Goal: Task Accomplishment & Management: Manage account settings

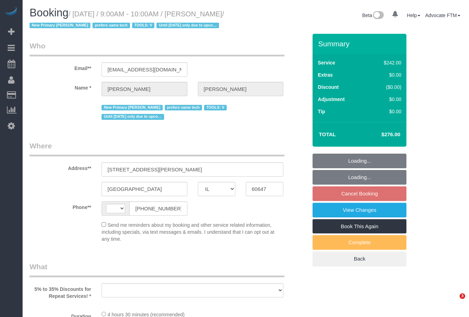
select select "IL"
select select "number:1"
select select "number:66"
select select "number:139"
select select "number:104"
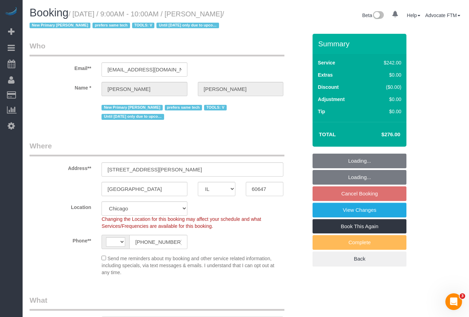
select select "string:[GEOGRAPHIC_DATA]"
select select "object:1287"
select select "512"
select select "4"
select select "spot1"
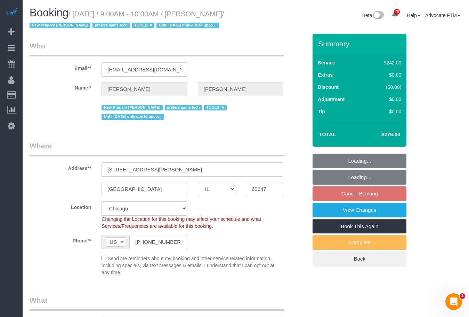
select select "4"
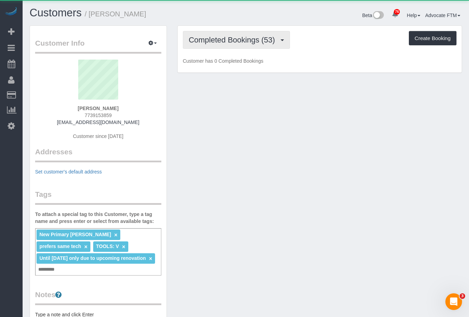
click at [260, 42] on span "Completed Bookings (53)" at bounding box center [234, 39] width 90 height 9
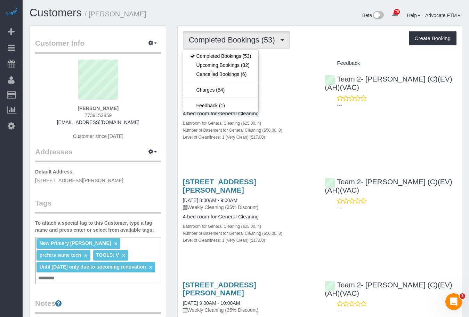
click at [301, 15] on div "Beta 76 Your Notifications You have 0 alerts × You have 2 to charge for 08/12/2…" at bounding box center [357, 16] width 222 height 18
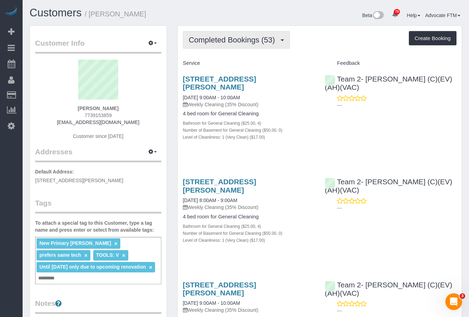
click at [240, 38] on span "Completed Bookings (53)" at bounding box center [234, 39] width 90 height 9
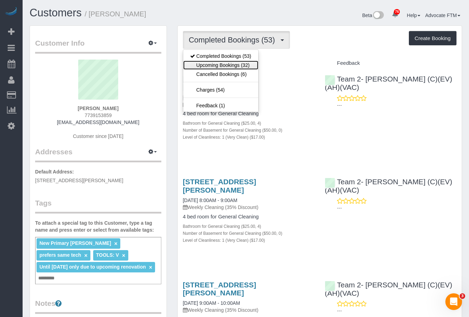
click at [237, 66] on link "Upcoming Bookings (32)" at bounding box center [220, 65] width 75 height 9
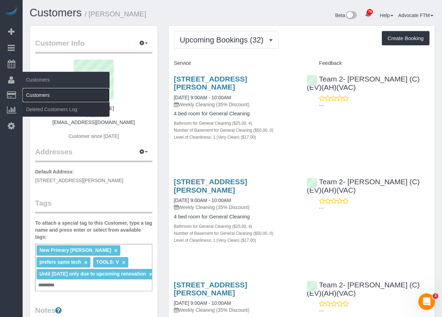
click at [58, 98] on link "Customers" at bounding box center [66, 95] width 87 height 14
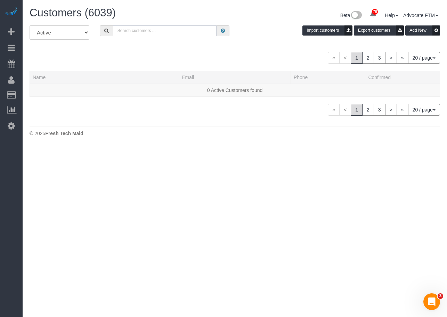
paste input "Krista Gautney"
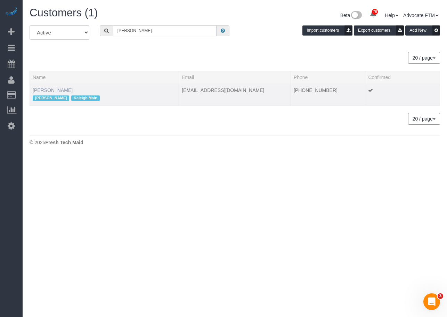
type input "Krista Gautney"
click at [54, 92] on link "Krista Gautney" at bounding box center [53, 90] width 40 height 6
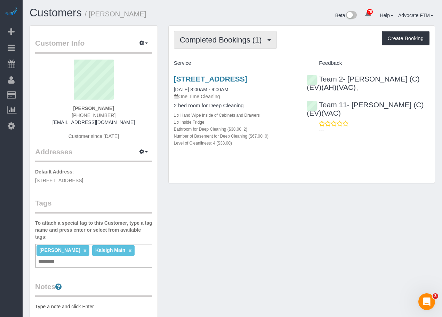
click at [223, 37] on span "Completed Bookings (1)" at bounding box center [223, 39] width 86 height 9
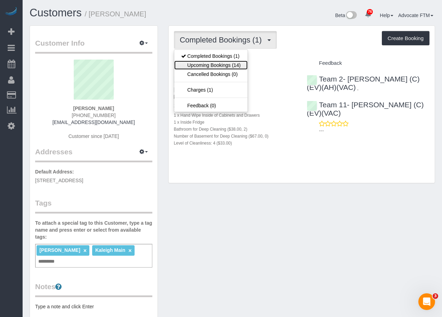
click at [223, 65] on link "Upcoming Bookings (14)" at bounding box center [210, 65] width 73 height 9
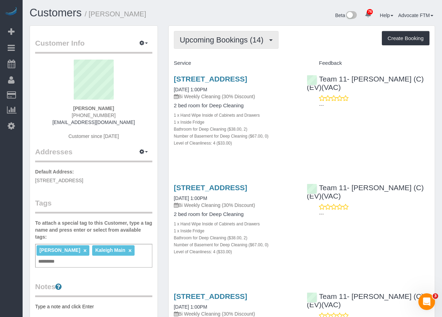
click at [239, 41] on span "Upcoming Bookings (14)" at bounding box center [223, 39] width 87 height 9
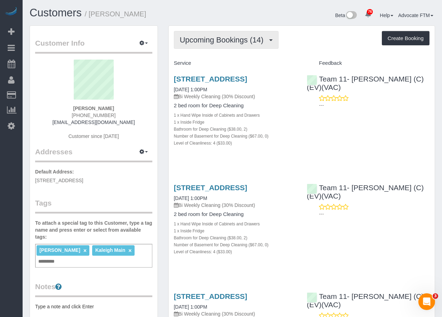
click at [237, 39] on span "Upcoming Bookings (14)" at bounding box center [223, 39] width 87 height 9
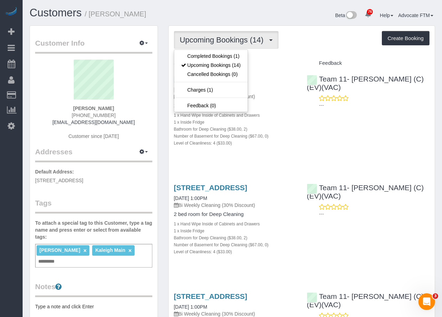
click at [305, 38] on div "Upcoming Bookings (14) Completed Bookings (1) Upcoming Bookings (14) Cancelled …" at bounding box center [302, 40] width 256 height 18
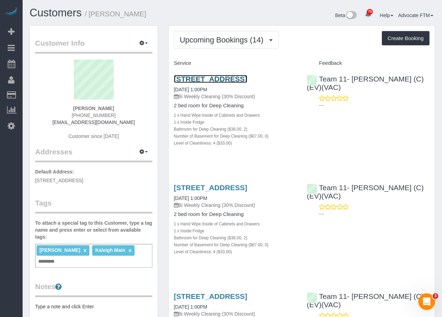
click at [233, 78] on link "2100 N Lincoln Park W Apt 11bn, , Il, Chicago, IL 60614" at bounding box center [210, 79] width 73 height 8
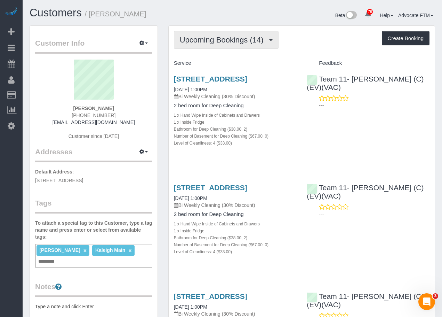
click at [238, 35] on button "Upcoming Bookings (14)" at bounding box center [226, 40] width 105 height 18
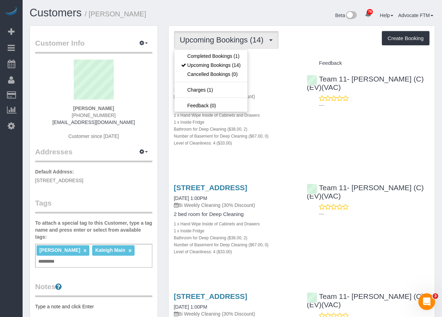
click at [301, 18] on div "Beta 76 Your Notifications You have 0 alerts × You have 2 to charge for 08/12/2…" at bounding box center [336, 16] width 208 height 18
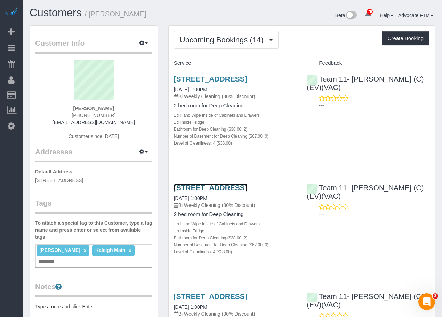
click at [238, 191] on link "2100 N Lincoln Park W Apt 11bn, , Il, Chicago, IL 60614" at bounding box center [210, 187] width 73 height 8
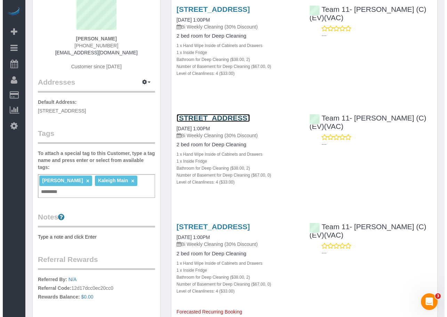
scroll to position [104, 0]
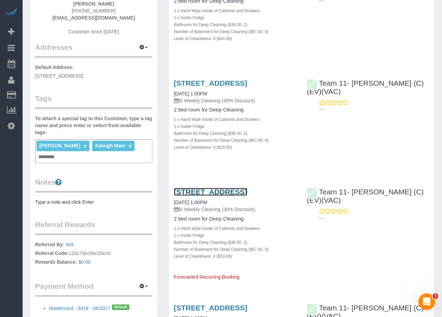
click at [246, 196] on link "2100 N Lincoln Park W Apt 11bn, , Il, Chicago, IL 60614" at bounding box center [210, 192] width 73 height 8
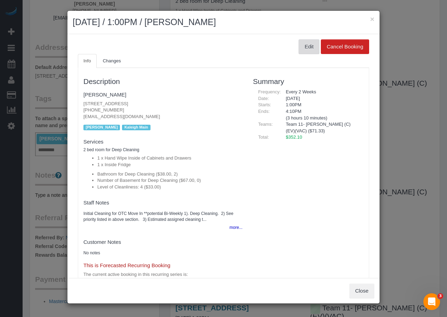
click at [308, 47] on button "Edit" at bounding box center [309, 46] width 21 height 15
click at [300, 46] on button "Edit" at bounding box center [309, 46] width 21 height 15
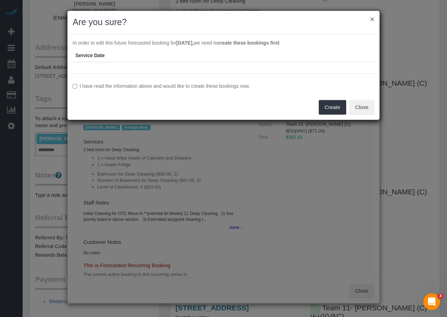
click at [373, 16] on button "×" at bounding box center [373, 18] width 4 height 7
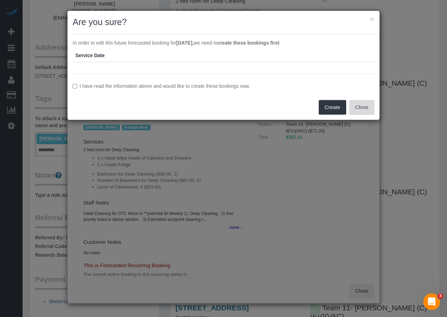
click at [359, 114] on button "Close" at bounding box center [362, 107] width 25 height 15
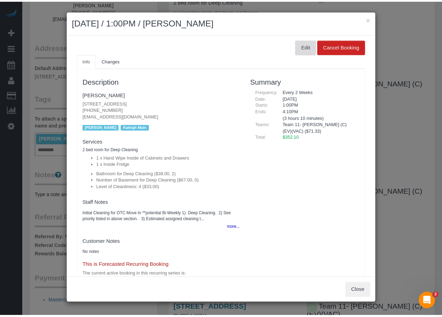
scroll to position [0, 0]
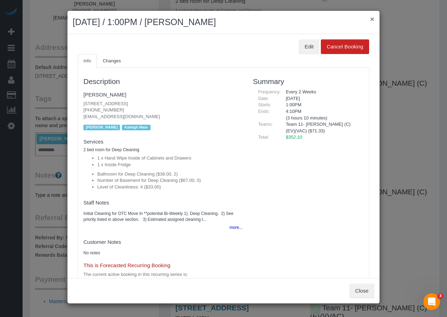
click at [374, 22] on button "×" at bounding box center [373, 18] width 4 height 7
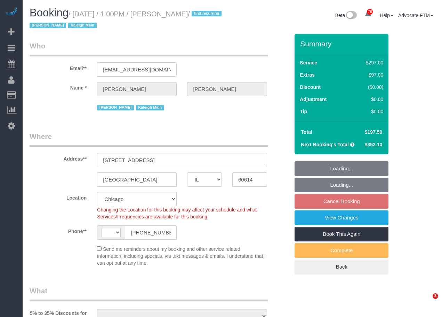
select select "IL"
select select "513"
select select "2"
select select "4"
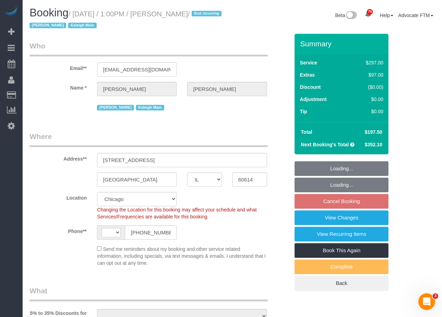
select select "string:US"
select select "object:991"
select select "number:1"
select select "number:63"
select select "number:139"
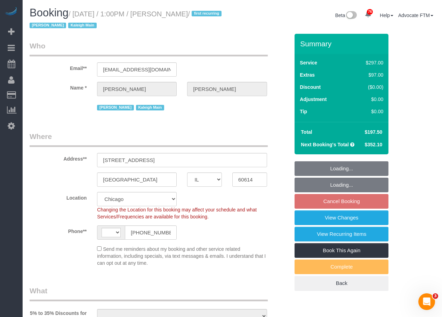
select select "number:106"
select select "object:1374"
select select "2"
select select "4"
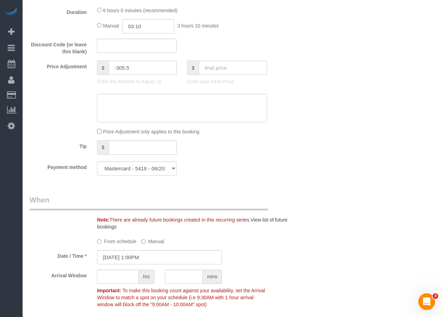
scroll to position [870, 0]
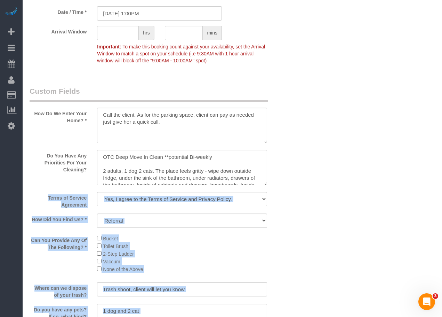
drag, startPoint x: 264, startPoint y: 185, endPoint x: 321, endPoint y: 208, distance: 61.8
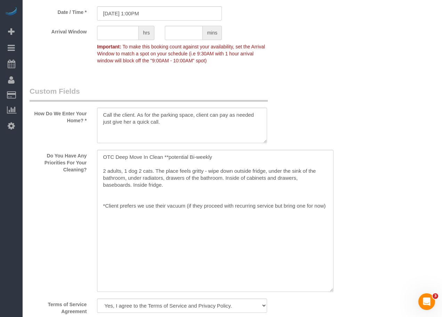
drag, startPoint x: 263, startPoint y: 182, endPoint x: 329, endPoint y: 288, distance: 125.7
click at [329, 288] on textarea at bounding box center [215, 221] width 237 height 142
click at [252, 229] on textarea at bounding box center [215, 221] width 237 height 142
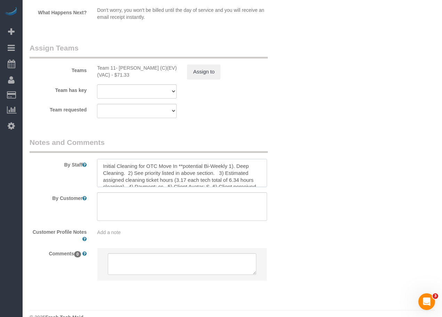
scroll to position [1424, 0]
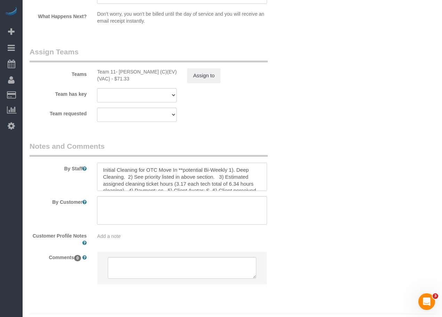
drag, startPoint x: 223, startPoint y: 156, endPoint x: 69, endPoint y: 149, distance: 155.0
click at [69, 149] on div "By Staff" at bounding box center [159, 166] width 270 height 50
click at [136, 162] on textarea at bounding box center [182, 176] width 170 height 29
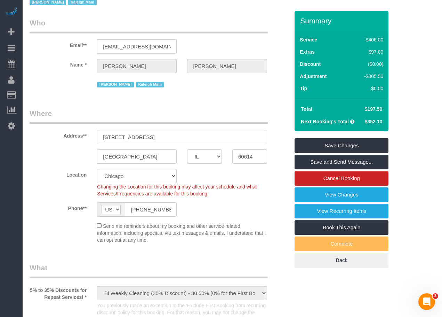
scroll to position [19, 0]
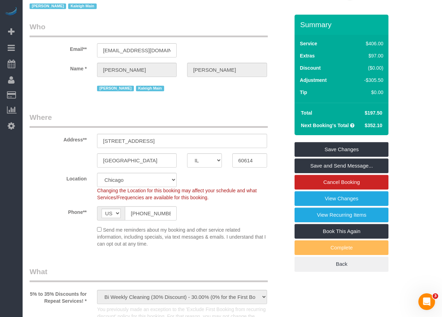
type textarea "Bi-weekly1). General Cleaning. 2) See priority listed in above section. 3) Esti…"
drag, startPoint x: 367, startPoint y: 113, endPoint x: 382, endPoint y: 113, distance: 15.3
click at [382, 113] on span "$197.50" at bounding box center [374, 113] width 18 height 6
copy span "197.50"
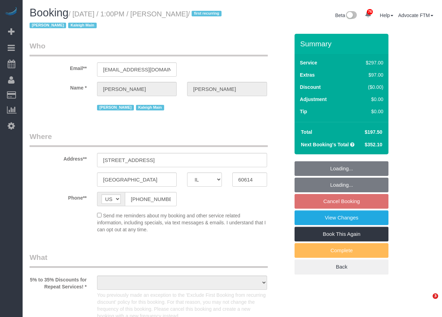
select select "IL"
select select "object:825"
select select "513"
select select "2"
select select "4"
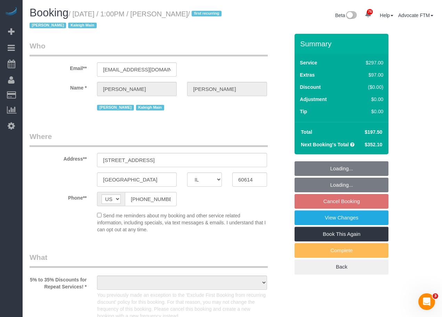
select select "number:1"
select select "number:63"
select select "number:139"
select select "number:106"
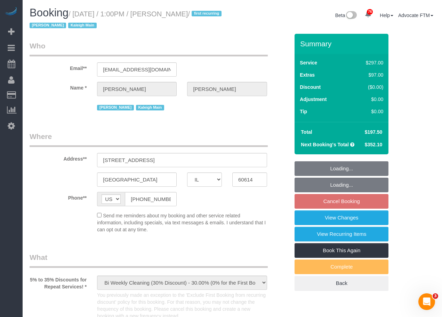
select select "string:fspay-e86cec96-a368-4ed1-a545-89ea95af4fbc"
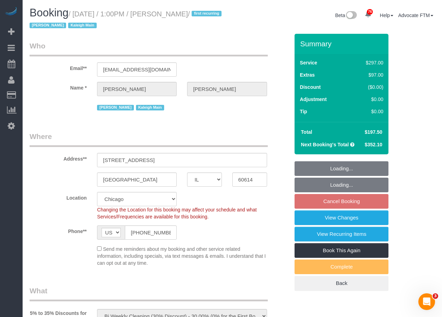
select select "object:1303"
select select "2"
select select "4"
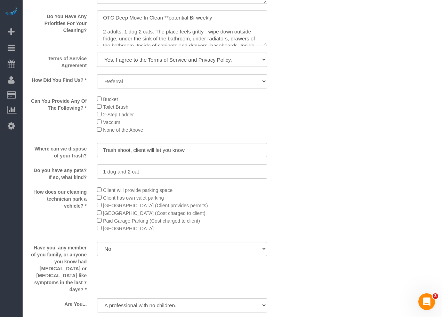
scroll to position [905, 0]
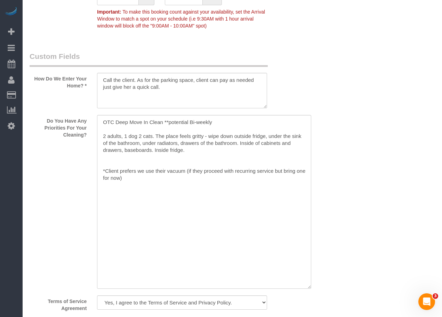
drag, startPoint x: 264, startPoint y: 148, endPoint x: 340, endPoint y: 253, distance: 129.7
click at [310, 285] on textarea at bounding box center [204, 202] width 214 height 174
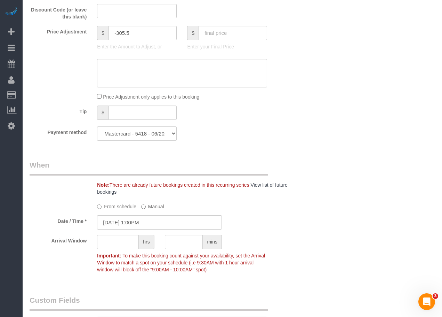
scroll to position [591, 0]
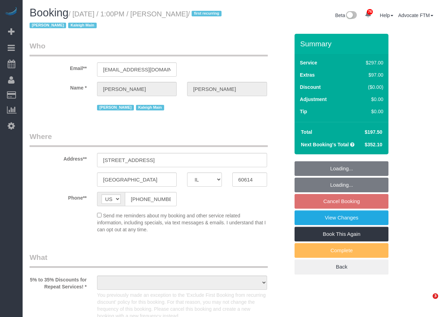
select select "IL"
select select "object:825"
select select "513"
select select "2"
select select "4"
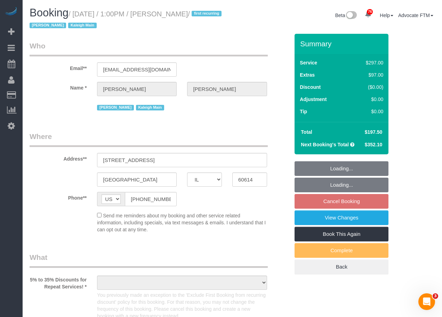
select select "number:1"
select select "number:63"
select select "number:139"
select select "number:106"
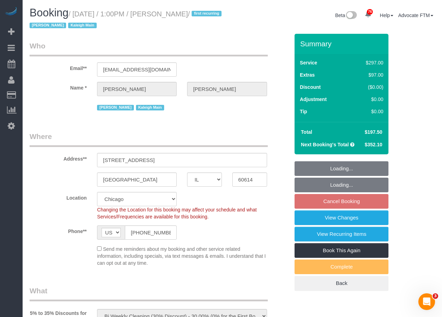
select select "object:1203"
select select "2"
select select "4"
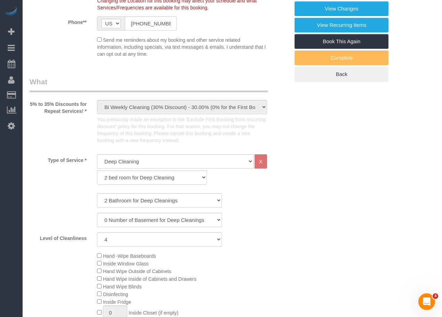
scroll to position [104, 0]
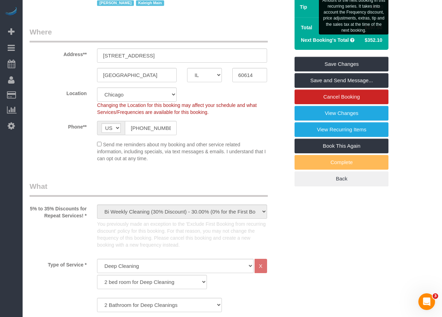
click at [353, 39] on icon at bounding box center [352, 40] width 4 height 5
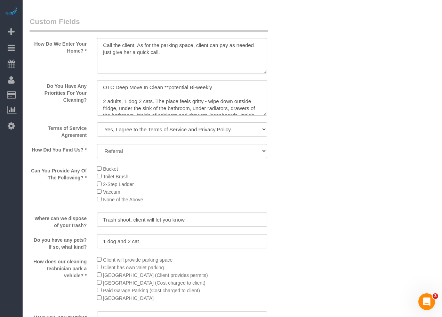
scroll to position [974, 0]
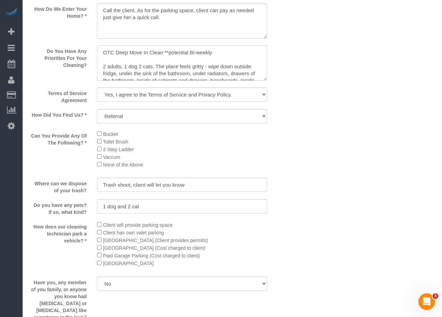
drag, startPoint x: 261, startPoint y: 77, endPoint x: 273, endPoint y: 93, distance: 19.8
click at [272, 93] on sui-booking-custom-fields "How Do We Enter Your Home? * Do You Have Any Priorities For Your Cleaning? Term…" at bounding box center [160, 176] width 260 height 389
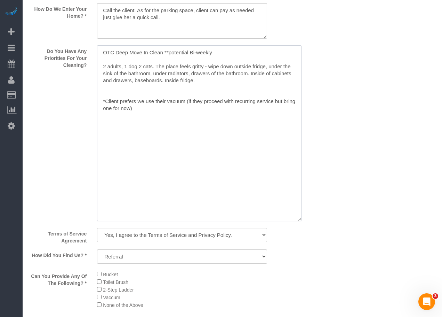
drag, startPoint x: 265, startPoint y: 77, endPoint x: 228, endPoint y: 135, distance: 68.8
click at [300, 217] on textarea at bounding box center [199, 133] width 205 height 176
click at [214, 128] on textarea at bounding box center [199, 132] width 205 height 175
drag, startPoint x: 149, startPoint y: 109, endPoint x: 87, endPoint y: 99, distance: 62.7
click at [87, 99] on div "Do You Have Any Priorities For Your Cleaning?" at bounding box center [159, 133] width 270 height 177
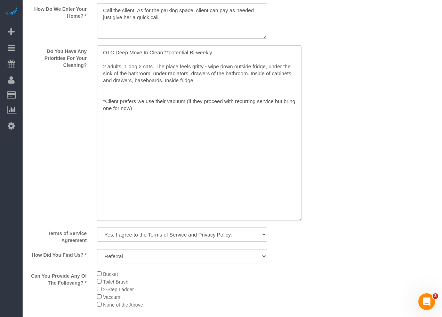
drag, startPoint x: 128, startPoint y: 105, endPoint x: 142, endPoint y: 60, distance: 47.1
click at [139, 61] on textarea at bounding box center [199, 132] width 205 height 175
click at [226, 53] on textarea at bounding box center [199, 132] width 205 height 175
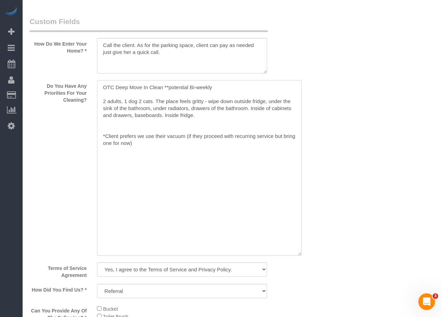
click at [113, 143] on textarea at bounding box center [199, 167] width 205 height 175
click at [148, 139] on textarea at bounding box center [199, 167] width 205 height 175
click at [141, 146] on textarea at bounding box center [199, 167] width 205 height 175
click at [103, 87] on textarea at bounding box center [199, 167] width 205 height 175
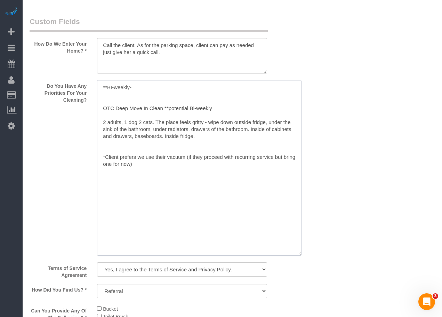
click at [106, 88] on textarea at bounding box center [199, 167] width 205 height 175
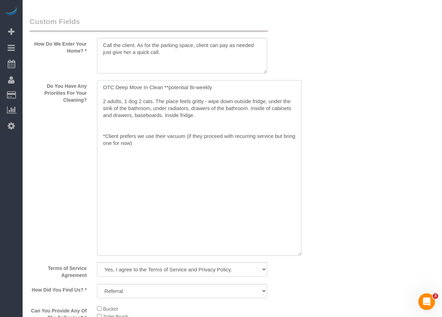
click at [117, 88] on textarea at bounding box center [199, 167] width 205 height 175
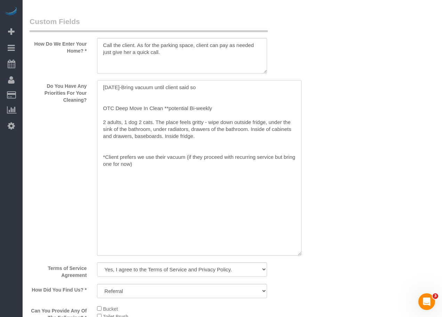
click at [104, 89] on textarea at bounding box center [199, 167] width 205 height 175
click at [126, 88] on textarea at bounding box center [199, 167] width 205 height 175
click at [124, 87] on textarea at bounding box center [199, 167] width 205 height 175
click at [237, 87] on textarea at bounding box center [199, 167] width 205 height 175
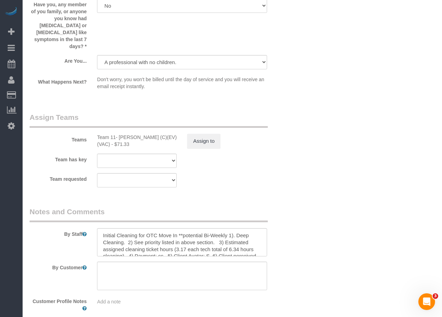
scroll to position [1426, 0]
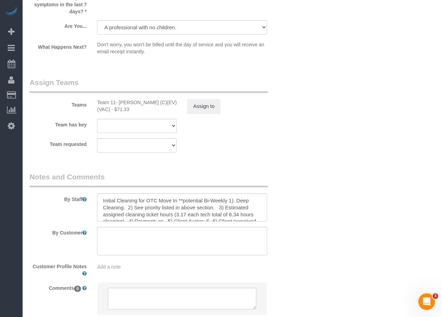
type textarea "**8/17/25 - Bring vacuum until client said so. OTC Deep Move In Clean **potenti…"
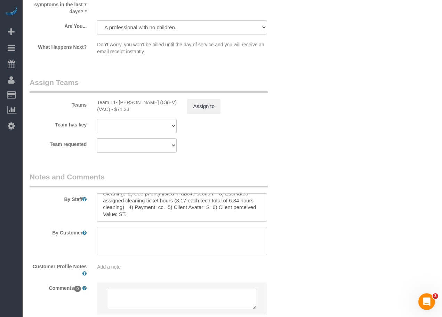
drag, startPoint x: 183, startPoint y: 201, endPoint x: 177, endPoint y: 199, distance: 5.9
click at [177, 199] on textarea at bounding box center [182, 207] width 170 height 29
click at [186, 193] on textarea at bounding box center [182, 207] width 170 height 29
click at [180, 193] on textarea at bounding box center [182, 207] width 170 height 29
click at [183, 193] on textarea at bounding box center [182, 207] width 170 height 29
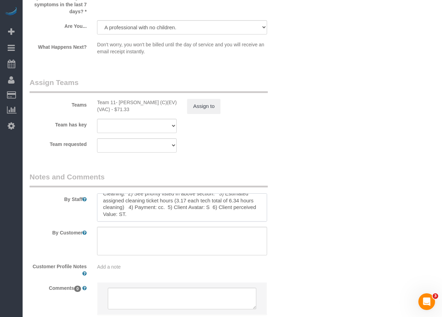
scroll to position [10, 0]
drag, startPoint x: 183, startPoint y: 185, endPoint x: 175, endPoint y: 192, distance: 10.9
click at [175, 193] on textarea at bounding box center [182, 207] width 170 height 29
paste textarea "2.5"
drag, startPoint x: 222, startPoint y: 190, endPoint x: 183, endPoint y: 191, distance: 39.0
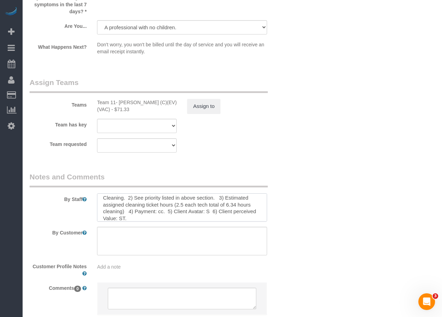
click at [183, 193] on textarea at bounding box center [182, 207] width 170 height 29
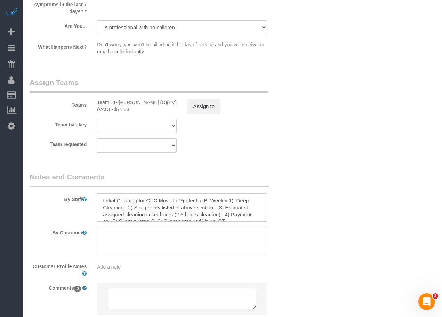
drag, startPoint x: 224, startPoint y: 186, endPoint x: 76, endPoint y: 179, distance: 148.0
click at [76, 179] on div "By Staff" at bounding box center [159, 197] width 270 height 50
click at [144, 193] on textarea at bounding box center [182, 207] width 170 height 29
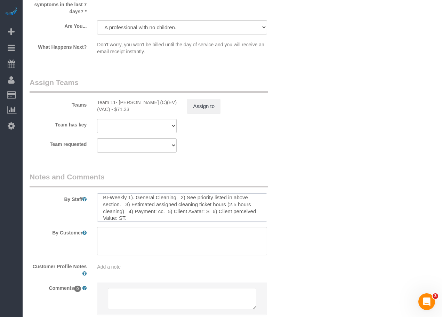
scroll to position [7, 0]
click at [196, 204] on textarea at bounding box center [182, 207] width 170 height 29
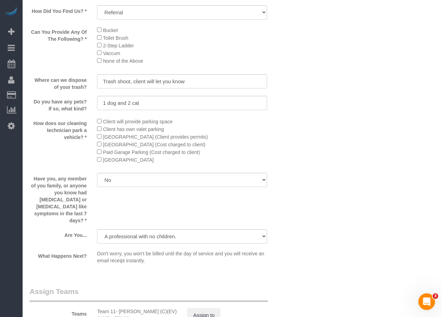
scroll to position [1252, 0]
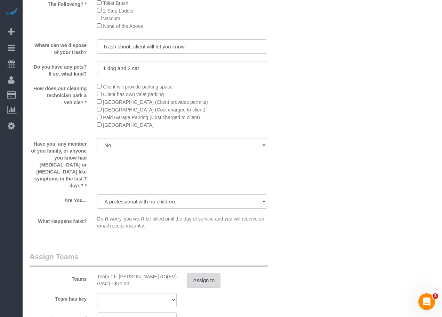
type textarea "BI-Weekly 1). General Cleaning. 2) See priority listed in above section. 3) Est…"
click at [206, 273] on button "Assign to" at bounding box center [203, 280] width 33 height 15
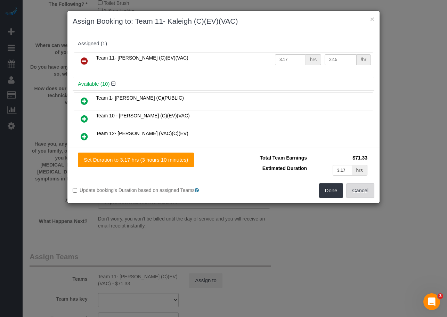
click at [372, 191] on button "Cancel" at bounding box center [361, 190] width 28 height 15
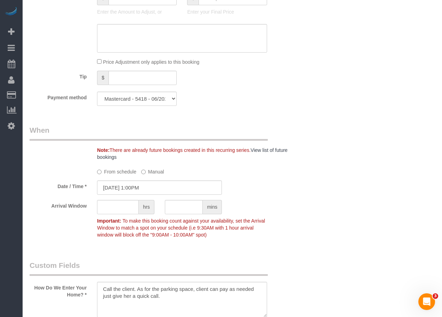
scroll to position [661, 0]
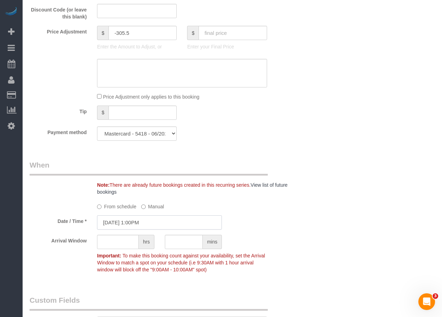
click at [148, 226] on input "08/19/2025 1:00PM" at bounding box center [159, 222] width 125 height 14
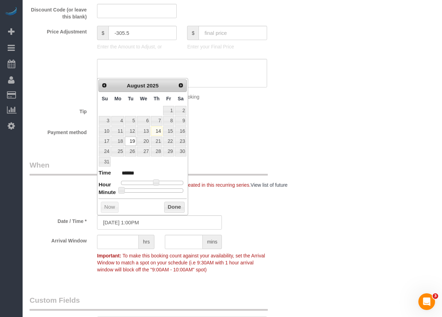
click at [329, 192] on div "Who Email** send2kgautney@gmail.com Name * Krista Gautney Jannette BU Kaleigh M…" at bounding box center [233, 239] width 406 height 1733
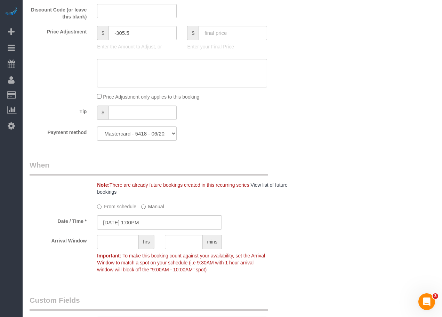
scroll to position [522, 0]
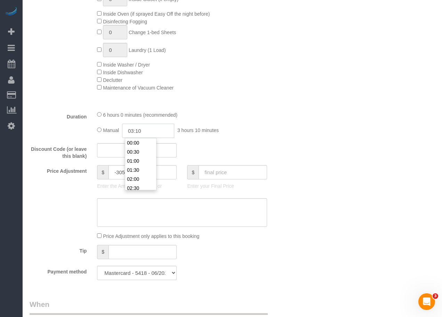
click at [153, 130] on input "03:10" at bounding box center [148, 131] width 52 height 14
drag, startPoint x: 165, startPoint y: 131, endPoint x: 114, endPoint y: 134, distance: 51.2
click at [117, 134] on div "Manual 03:10 3 hours 10 minutes" at bounding box center [182, 131] width 170 height 14
type input "02:30"
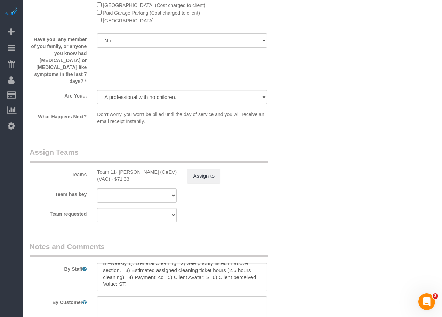
scroll to position [1461, 0]
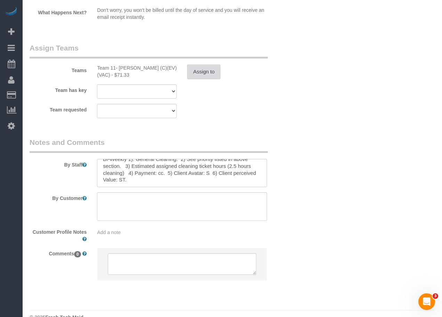
click at [201, 64] on button "Assign to" at bounding box center [203, 71] width 33 height 15
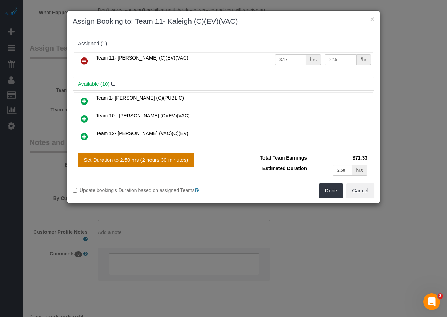
click at [156, 155] on button "Set Duration to 2.50 hrs (2 hours 30 minutes)" at bounding box center [136, 159] width 116 height 15
type input "2.50"
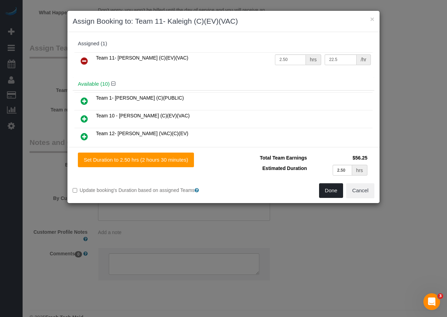
click at [329, 188] on button "Done" at bounding box center [331, 190] width 24 height 15
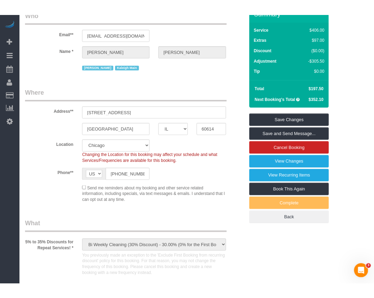
scroll to position [0, 0]
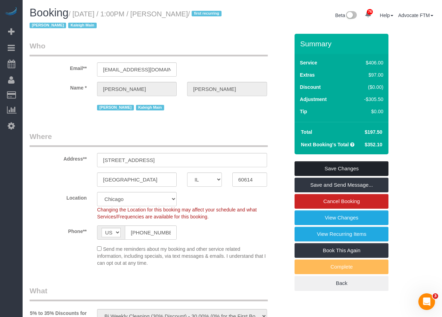
click at [346, 170] on link "Save Changes" at bounding box center [342, 168] width 94 height 15
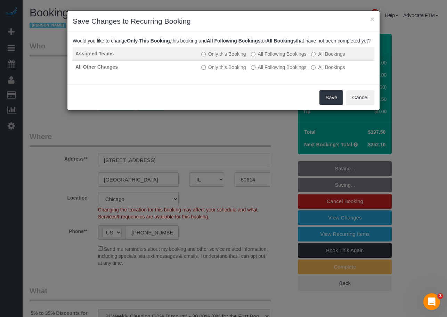
click at [269, 57] on label "All Following Bookings" at bounding box center [279, 53] width 56 height 7
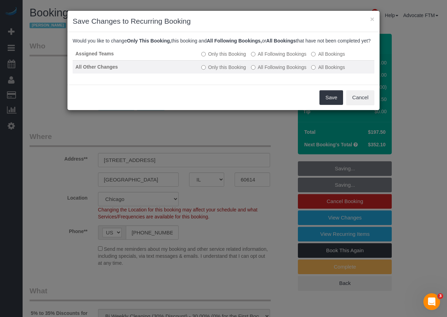
click at [269, 71] on label "All Following Bookings" at bounding box center [279, 67] width 56 height 7
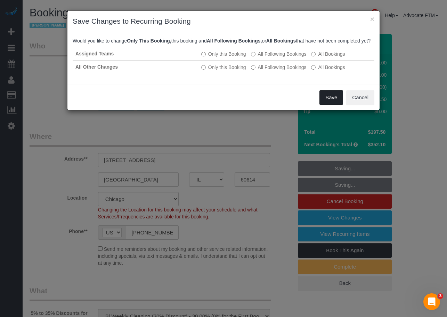
click at [328, 103] on button "Save" at bounding box center [332, 97] width 24 height 15
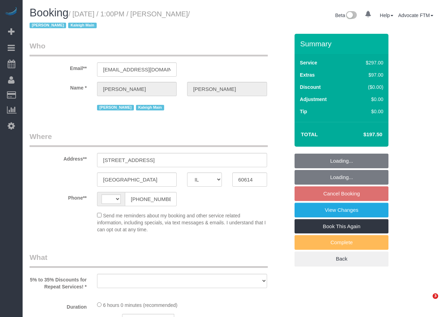
select select "IL"
select select "string:US"
select select "string:fspay-e86cec96-a368-4ed1-a545-89ea95af4fbc"
select select "number:1"
select select "number:63"
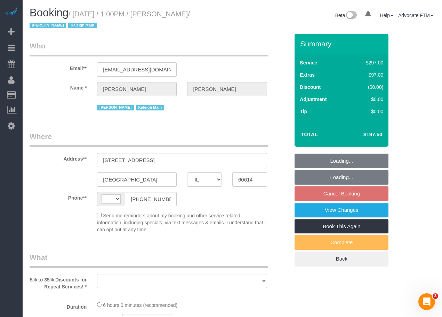
select select "number:139"
select select "number:106"
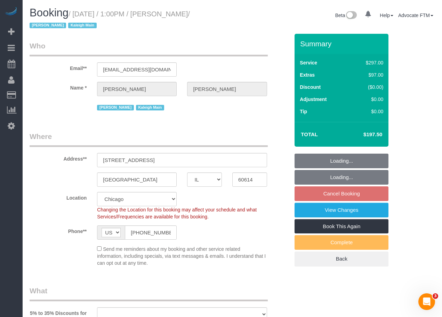
select select "object:1045"
select select "513"
select select "2"
select select "4"
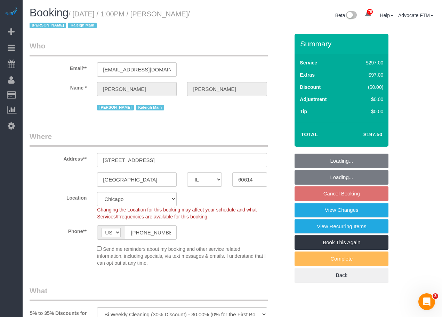
select select "2"
select select "4"
select select "object:1364"
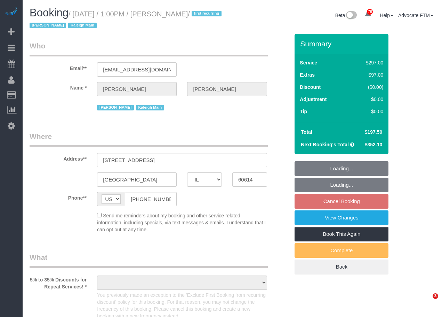
select select "IL"
select select "object:825"
select select "number:1"
select select "number:63"
select select "number:139"
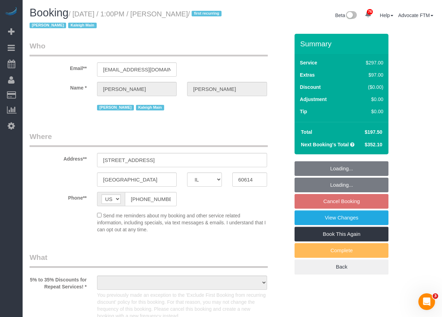
select select "number:106"
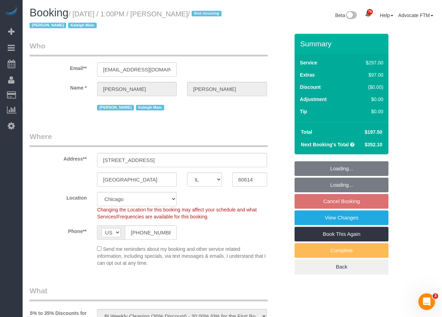
select select "object:1060"
select select "513"
select select "2"
select select "4"
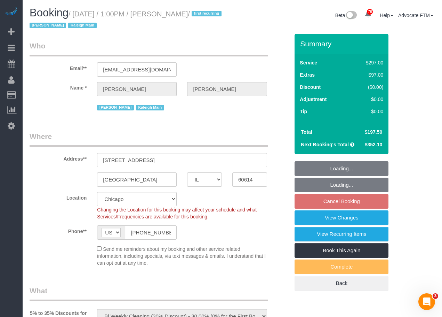
select select "2"
select select "4"
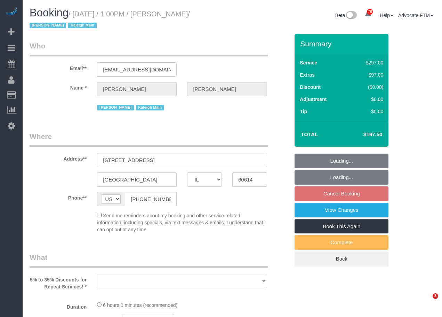
select select "IL"
select select "string:fspay-e86cec96-a368-4ed1-a545-89ea95af4fbc"
select select "number:1"
select select "number:63"
select select "number:139"
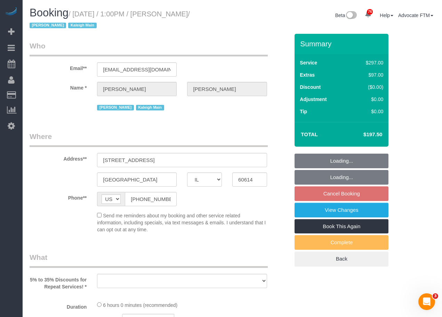
select select "number:106"
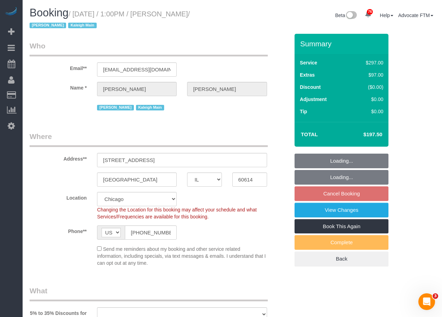
select select "513"
select select "2"
select select "4"
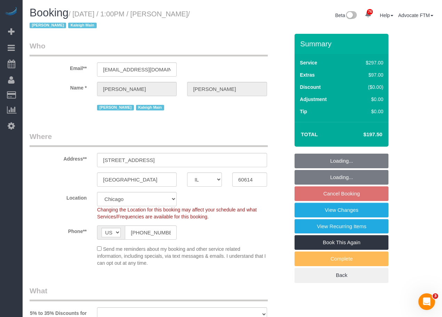
select select "object:1192"
select select "2"
select select "4"
select select "object:1364"
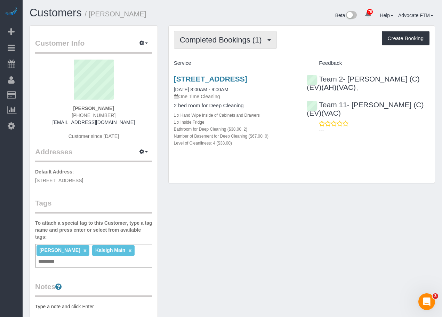
click at [199, 43] on span "Completed Bookings (1)" at bounding box center [223, 39] width 86 height 9
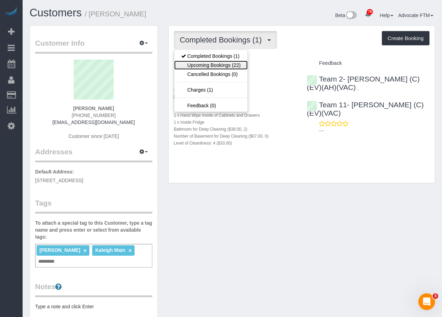
click at [203, 63] on link "Upcoming Bookings (22)" at bounding box center [210, 65] width 73 height 9
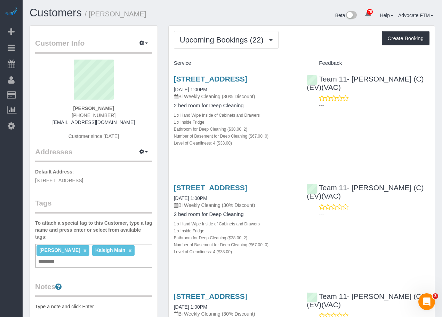
click at [243, 187] on div "2100 N Lincoln Park W Apt 11bn, , Il, Chicago, IL 60614 09/02/2025 1:00PM Bi We…" at bounding box center [235, 222] width 133 height 91
click at [237, 191] on link "2100 N Lincoln Park W Apt 11bn, , Il, Chicago, IL 60614" at bounding box center [210, 187] width 73 height 8
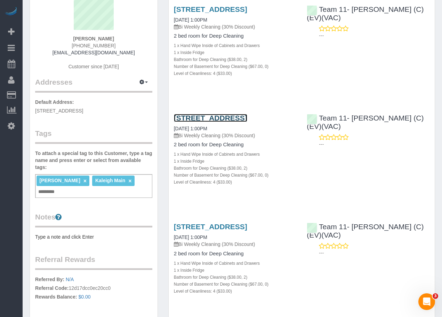
scroll to position [104, 0]
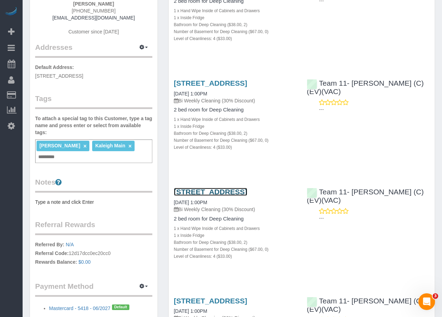
click at [247, 196] on link "2100 N Lincoln Park W Apt 11bn, , Il, Chicago, IL 60614" at bounding box center [210, 192] width 73 height 8
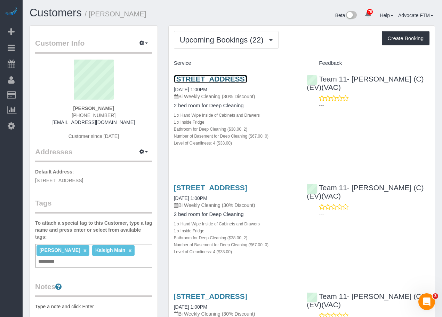
click at [224, 82] on link "2100 N Lincoln Park W Apt 11bn, , Il, Chicago, IL 60614" at bounding box center [210, 79] width 73 height 8
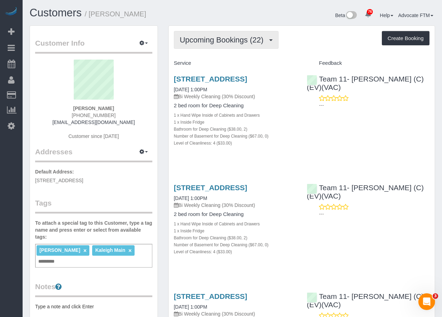
click at [234, 35] on button "Upcoming Bookings (22)" at bounding box center [226, 40] width 105 height 18
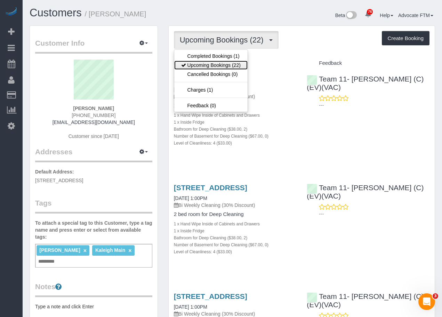
click at [228, 62] on link "Upcoming Bookings (22)" at bounding box center [210, 65] width 73 height 9
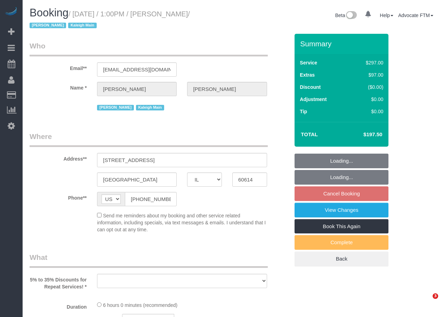
select select "IL"
select select "number:1"
select select "number:63"
select select "number:139"
select select "number:106"
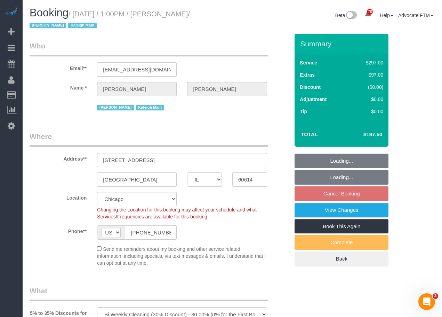
select select "object:1293"
select select "513"
select select "2"
select select "4"
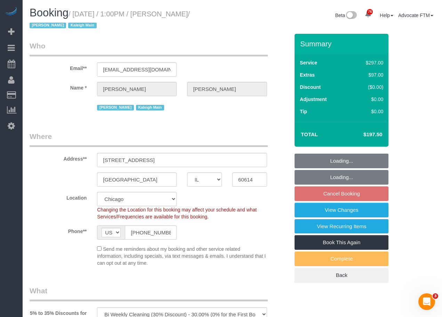
select select "2"
select select "4"
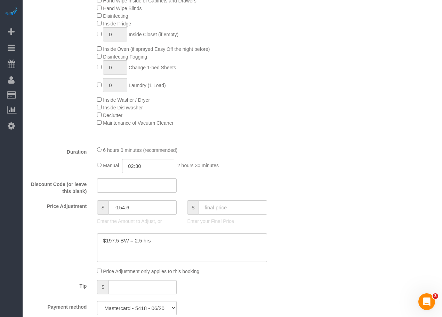
scroll to position [348, 0]
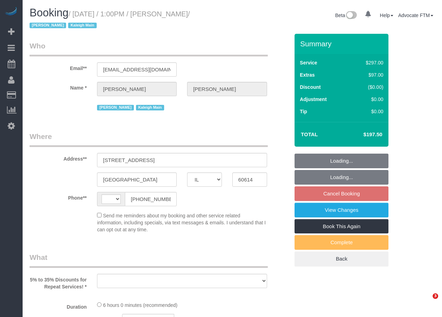
select select "IL"
select select "string:[GEOGRAPHIC_DATA]"
select select "object:817"
select select "string:fspay-e86cec96-a368-4ed1-a545-89ea95af4fbc"
select select "number:1"
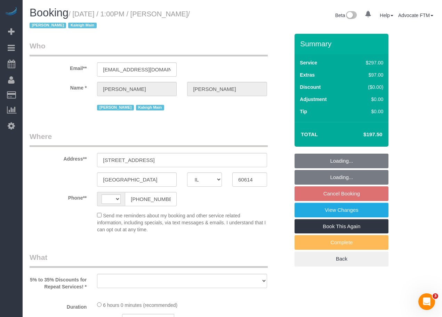
select select "number:63"
select select "number:139"
select select "number:106"
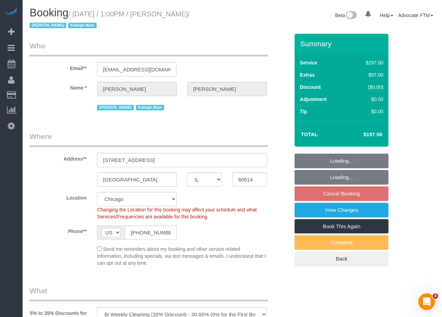
select select "object:1050"
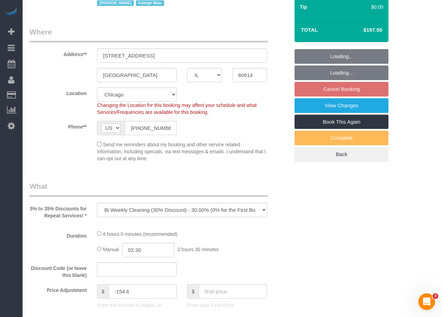
select select "513"
select select "2"
select select "4"
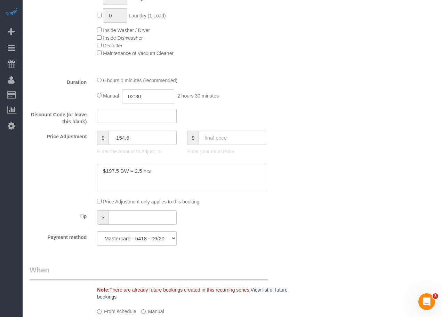
select select "2"
select select "4"
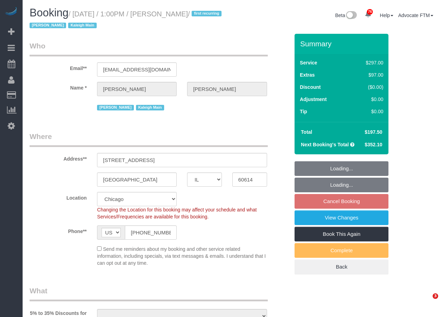
select select "IL"
select select "513"
select select "2"
select select "4"
select select "number:1"
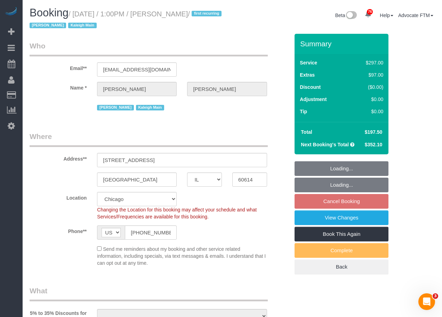
select select "number:63"
select select "number:139"
select select "number:106"
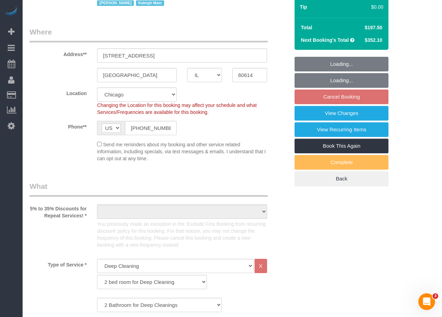
select select "object:1198"
select select "string:fspay-e86cec96-a368-4ed1-a545-89ea95af4fbc"
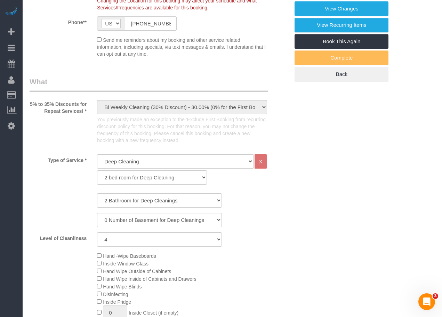
select select "2"
select select "4"
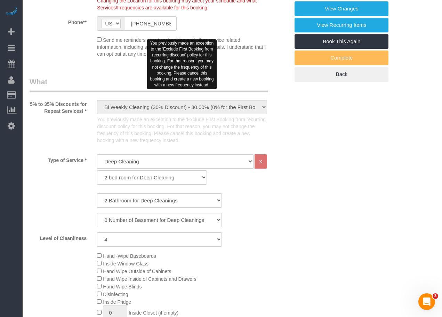
select select "object:1377"
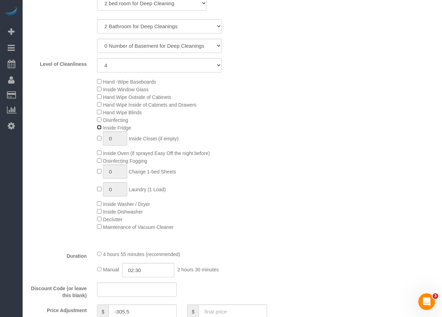
scroll to position [557, 0]
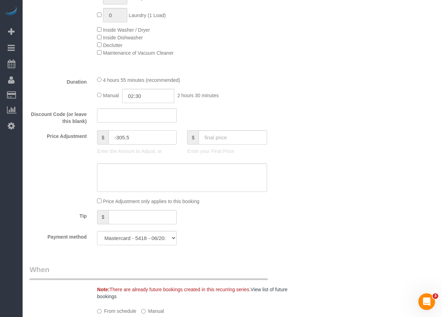
click at [165, 138] on input "-305.5" at bounding box center [143, 137] width 68 height 14
drag, startPoint x: 166, startPoint y: 137, endPoint x: 64, endPoint y: 132, distance: 102.1
click at [75, 132] on div "Price Adjustment $ -305.5 Enter the Amount to Adjust, or $ Enter your Final Pri…" at bounding box center [159, 144] width 270 height 28
click at [242, 137] on input "text" at bounding box center [233, 137] width 68 height 14
drag, startPoint x: 149, startPoint y: 136, endPoint x: 88, endPoint y: 135, distance: 61.6
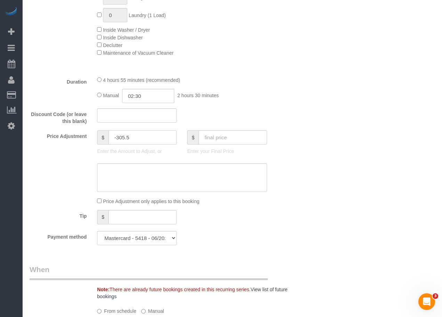
click at [92, 134] on div "Price Adjustment $ -305.5 Enter the Amount to Adjust, or $ Enter your Final Pri…" at bounding box center [159, 144] width 270 height 28
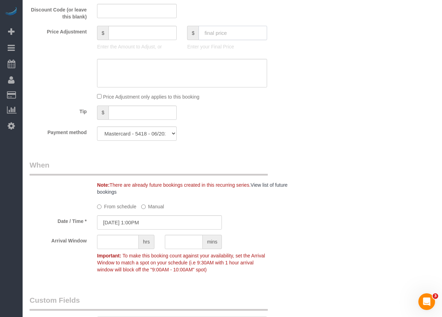
click at [222, 31] on input "text" at bounding box center [233, 33] width 68 height 14
type input "197"
type input "-209"
type input "."
type input "197.5"
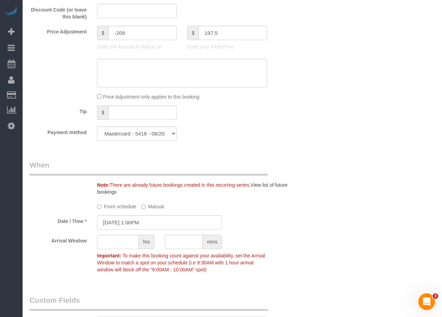
click at [374, 62] on div "Who Email** [EMAIL_ADDRESS][DOMAIN_NAME] Name * [PERSON_NAME] [PERSON_NAME] [GE…" at bounding box center [233, 169] width 406 height 1593
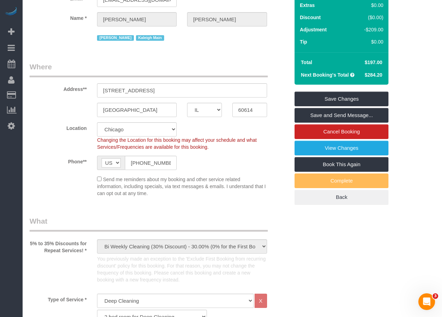
type input "-208.5"
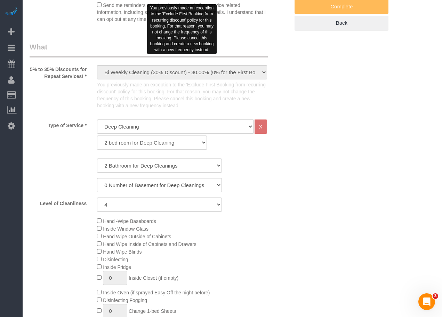
scroll to position [313, 0]
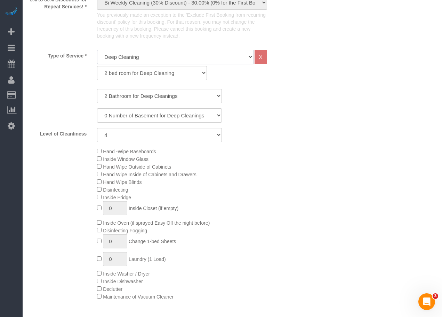
click at [151, 58] on select "General Cleaning Deep Cleaning Move-in / Move-out Cleaning COUNTS Cleaning" at bounding box center [175, 57] width 156 height 14
select select "512"
click at [97, 50] on select "General Cleaning Deep Cleaning Move-in / Move-out Cleaning COUNTS Cleaning" at bounding box center [175, 57] width 156 height 14
select select "286"
select select "4"
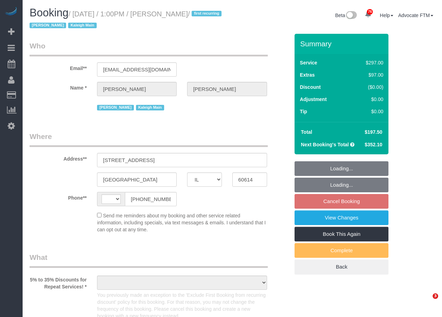
select select "IL"
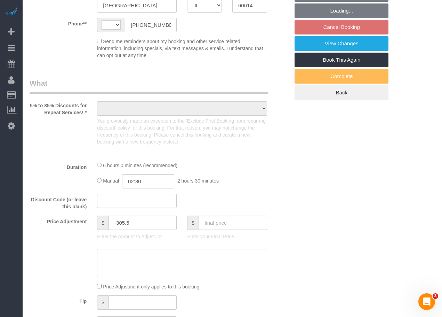
select select "object:580"
select select "string:fspay-e86cec96-a368-4ed1-a545-89ea95af4fbc"
select select "number:1"
select select "number:63"
select select "number:139"
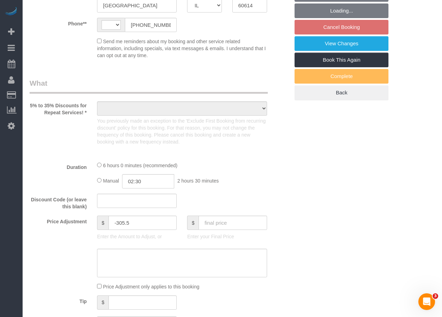
select select "number:106"
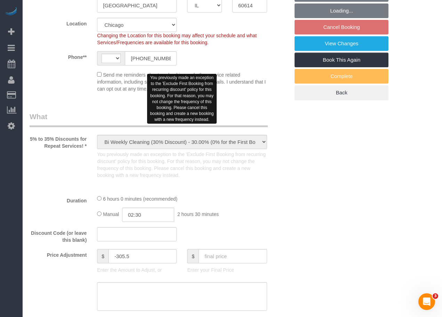
select select "object:963"
select select "string:[GEOGRAPHIC_DATA]"
select select "513"
select select "2"
select select "4"
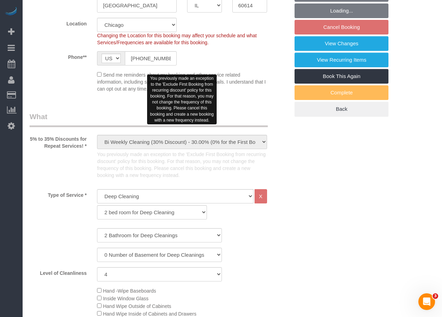
scroll to position [244, 0]
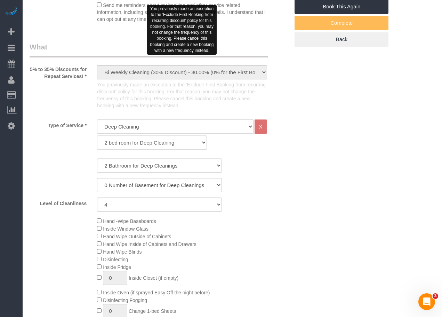
select select "2"
select select "4"
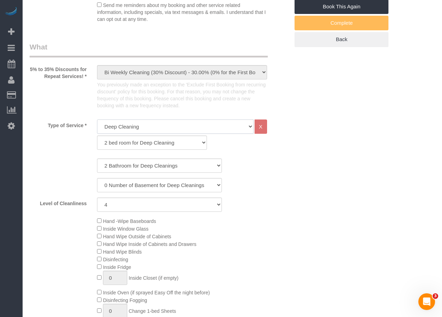
drag, startPoint x: 197, startPoint y: 126, endPoint x: 192, endPoint y: 126, distance: 4.9
click at [197, 126] on select "General Cleaning Deep Cleaning Move-in / Move-out Cleaning COUNTS Cleaning" at bounding box center [175, 126] width 156 height 14
select select "512"
click at [97, 119] on select "General Cleaning Deep Cleaning Move-in / Move-out Cleaning COUNTS Cleaning" at bounding box center [175, 126] width 156 height 14
select select "286"
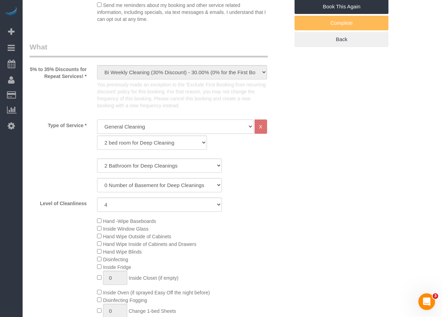
select select "4"
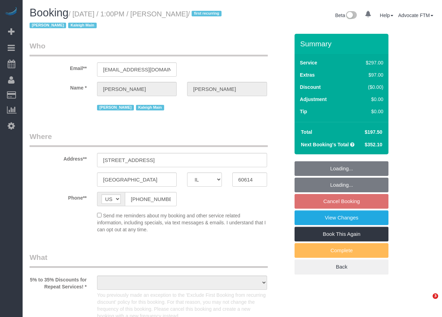
select select "IL"
select select "string:fspay-e86cec96-a368-4ed1-a545-89ea95af4fbc"
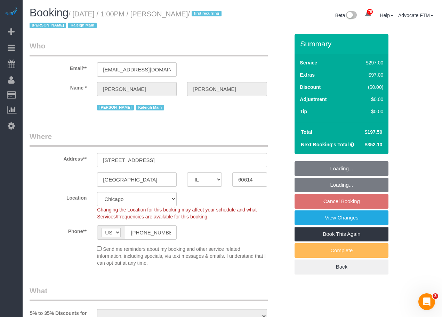
select select "object:844"
select select "number:1"
select select "number:63"
select select "number:139"
select select "number:106"
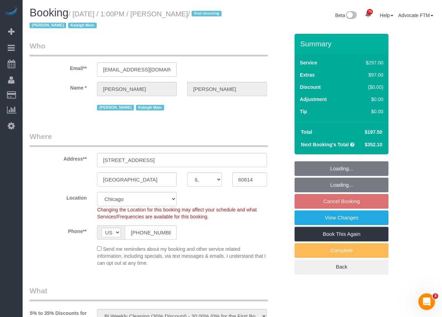
select select "object:1303"
select select "513"
select select "2"
select select "4"
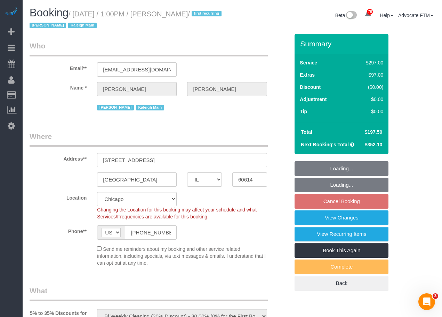
select select "2"
select select "4"
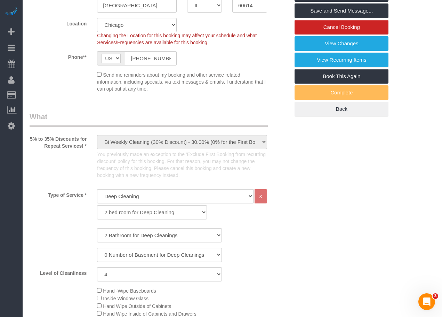
scroll to position [244, 0]
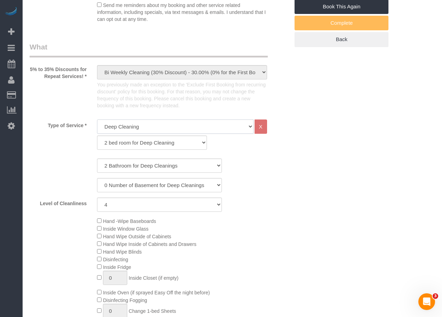
click at [142, 128] on select "General Cleaning Deep Cleaning Move-in / Move-out Cleaning COUNTS Cleaning" at bounding box center [175, 126] width 156 height 14
click at [142, 129] on select "General Cleaning Deep Cleaning Move-in / Move-out Cleaning COUNTS Cleaning" at bounding box center [175, 126] width 156 height 14
select select "512"
click at [97, 119] on select "General Cleaning Deep Cleaning Move-in / Move-out Cleaning COUNTS Cleaning" at bounding box center [175, 126] width 156 height 14
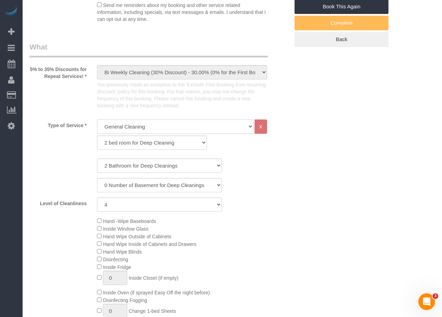
select select "286"
select select "4"
click at [136, 146] on select "1 bed room for General Cleaning 2 bed room for General Cleaning 3 bed room for …" at bounding box center [152, 142] width 110 height 14
select select "287"
click at [97, 135] on select "1 bed room for General Cleaning 2 bed room for General Cleaning 3 bed room for …" at bounding box center [152, 142] width 110 height 14
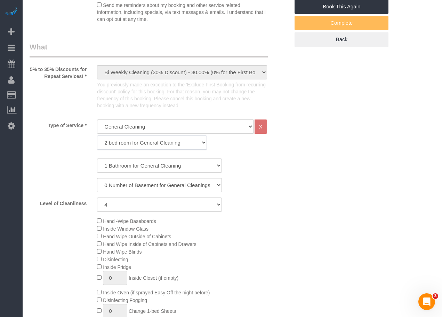
select select "4"
drag, startPoint x: 136, startPoint y: 149, endPoint x: 135, endPoint y: 170, distance: 21.2
click at [135, 166] on select "1 Bathroom for General Cleaning 2 Bathroom for General Cleanings 3 Bathroom for…" at bounding box center [159, 165] width 125 height 14
select select "2"
click at [97, 158] on select "1 Bathroom for General Cleaning 2 Bathroom for General Cleanings 3 Bathroom for…" at bounding box center [159, 165] width 125 height 14
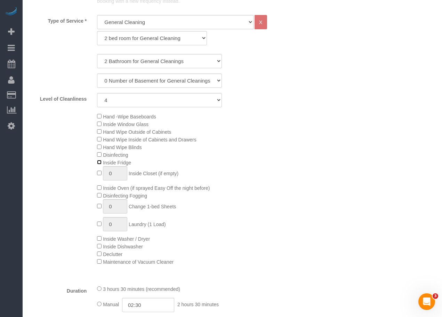
scroll to position [591, 0]
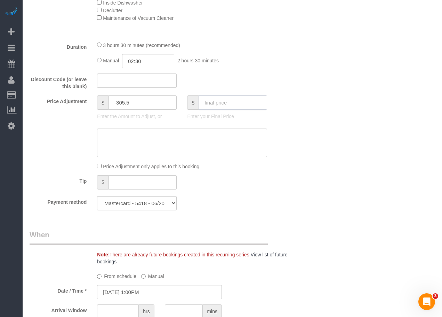
click at [231, 101] on input "text" at bounding box center [233, 102] width 68 height 14
drag, startPoint x: 142, startPoint y: 99, endPoint x: 80, endPoint y: 95, distance: 62.0
click at [85, 96] on div "Price Adjustment $ -305.5 Enter the Amount to Adjust, or $ Enter your Final Pri…" at bounding box center [159, 109] width 270 height 28
click at [244, 101] on input "text" at bounding box center [233, 102] width 68 height 14
type input "197.5"
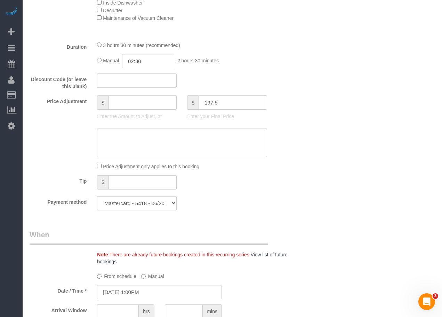
click at [363, 86] on div "Who Email** send2kgautney@gmail.com Name * Krista Gautney Jannette BU Kaleigh M…" at bounding box center [233, 238] width 406 height 1593
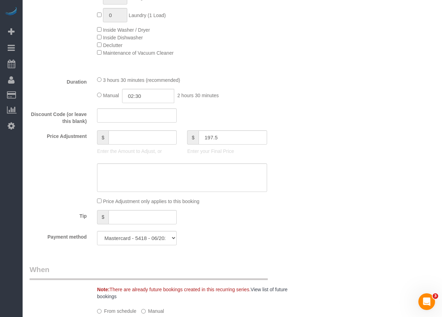
type input "-99.5"
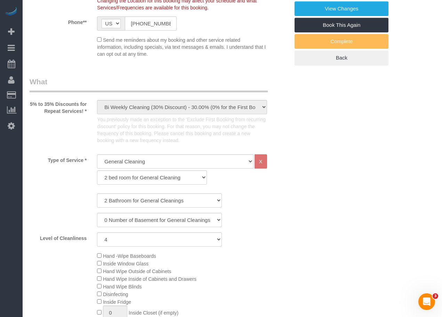
scroll to position [70, 0]
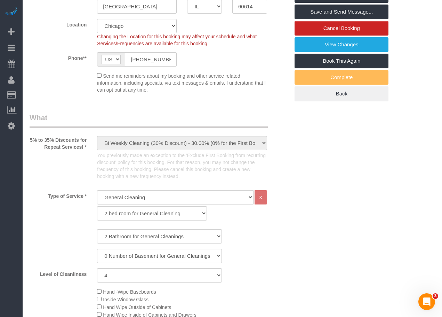
scroll to position [0, 0]
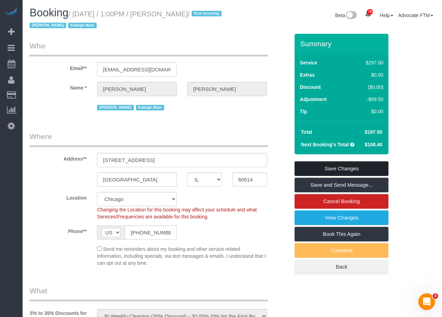
click at [346, 168] on link "Save Changes" at bounding box center [342, 168] width 94 height 15
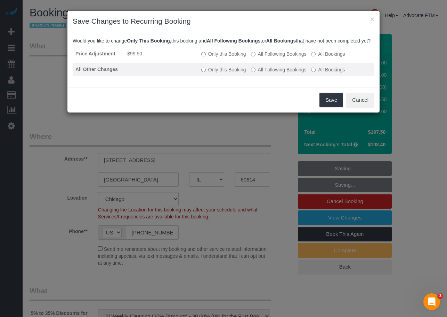
click at [257, 73] on label "All Following Bookings" at bounding box center [279, 69] width 56 height 7
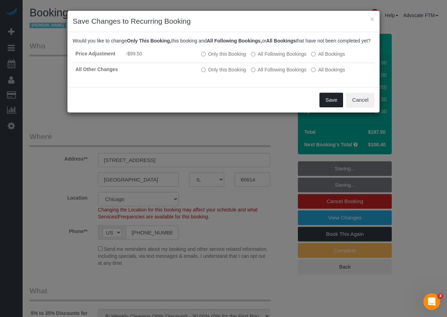
drag, startPoint x: 336, startPoint y: 104, endPoint x: 238, endPoint y: 87, distance: 99.5
click at [239, 87] on div "× Save Changes to Recurring Booking Would you like to change Only This Booking,…" at bounding box center [223, 61] width 313 height 102
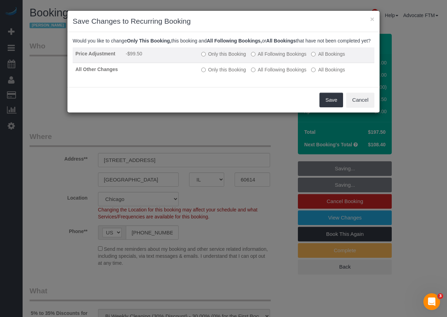
click at [212, 57] on label "Only this Booking" at bounding box center [223, 53] width 45 height 7
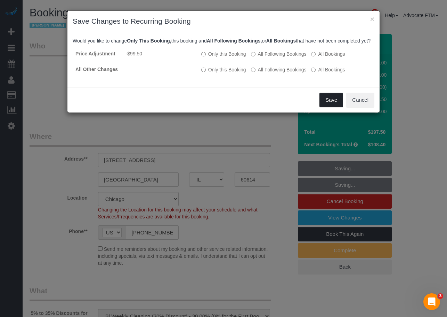
click at [330, 107] on button "Save" at bounding box center [332, 100] width 24 height 15
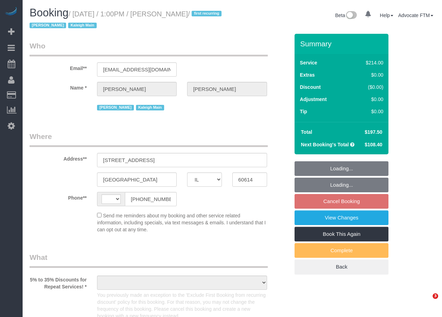
select select "IL"
select select "string:[GEOGRAPHIC_DATA]"
select select "object:825"
select select "string:fspay-e86cec96-a368-4ed1-a545-89ea95af4fbc"
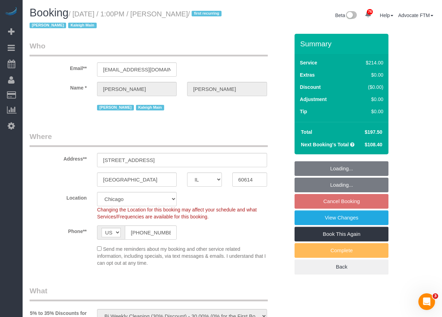
select select "object:836"
select select "number:1"
select select "number:63"
select select "number:139"
select select "number:106"
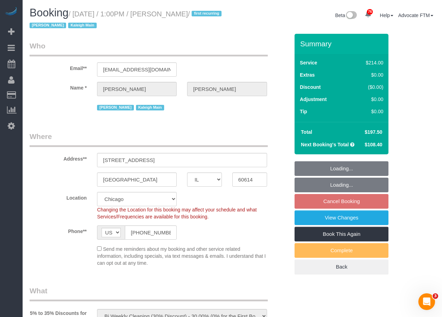
select select "512"
select select "2"
select select "4"
select select "2"
select select "4"
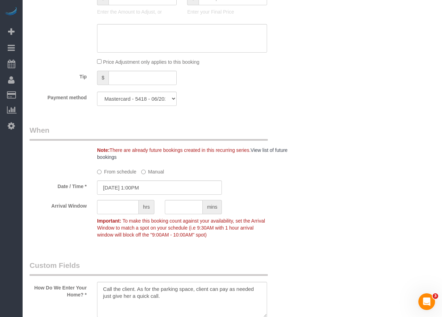
scroll to position [731, 0]
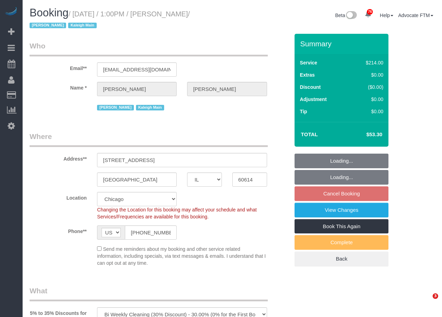
select select "IL"
select select "512"
select select "number:1"
select select "number:63"
select select "number:139"
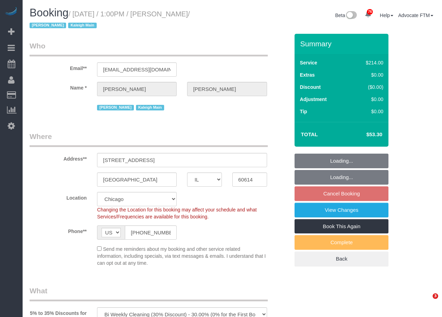
select select "number:106"
select select "2"
select select "4"
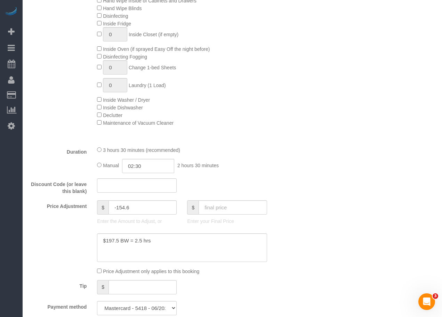
scroll to position [487, 0]
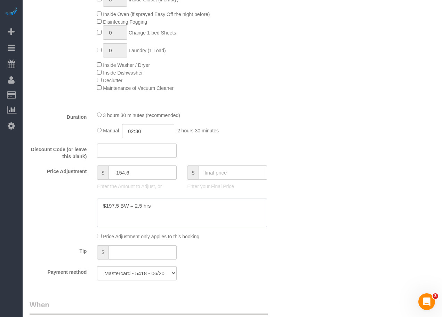
drag, startPoint x: 119, startPoint y: 206, endPoint x: 93, endPoint y: 205, distance: 26.1
click at [93, 205] on div at bounding box center [182, 212] width 180 height 29
click at [225, 172] on input "text" at bounding box center [233, 172] width 68 height 14
paste input "197.5"
type input "197.5"
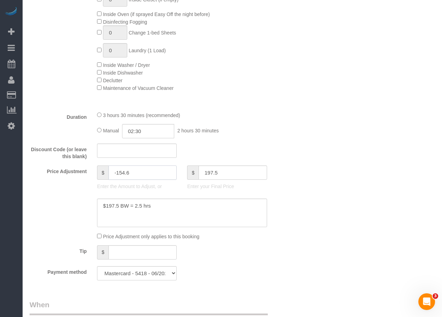
drag, startPoint x: 116, startPoint y: 169, endPoint x: 88, endPoint y: 168, distance: 27.9
click at [96, 169] on div "$ -154.6 Enter the Amount to Adjust, or" at bounding box center [137, 179] width 90 height 28
type input "-10.4"
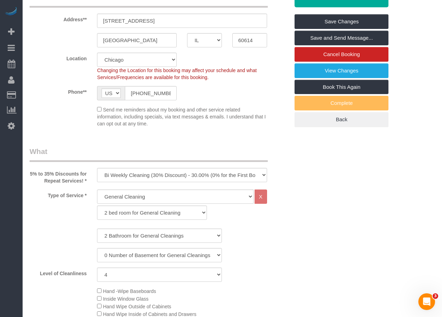
scroll to position [0, 0]
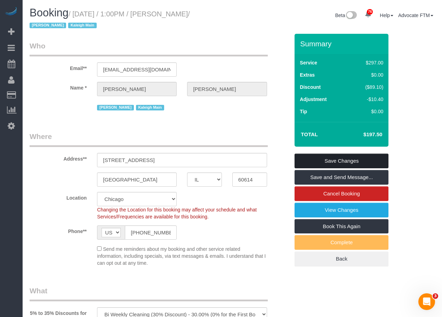
type input "-10.4"
click at [357, 162] on link "Save Changes" at bounding box center [342, 160] width 94 height 15
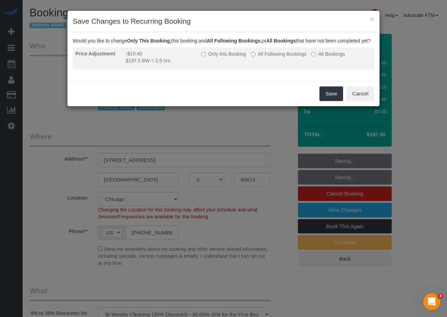
click at [282, 57] on label "All Following Bookings" at bounding box center [279, 53] width 56 height 7
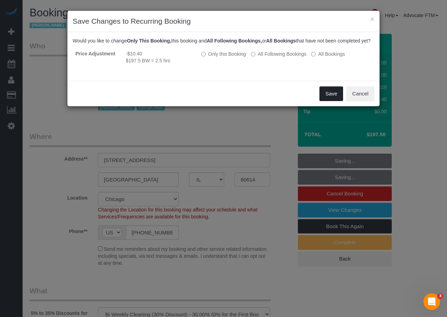
click at [325, 97] on button "Save" at bounding box center [332, 93] width 24 height 15
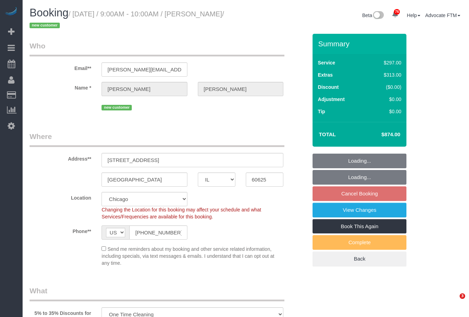
select select "IL"
select select "number:1"
select select "number:58"
select select "number:139"
select select "number:106"
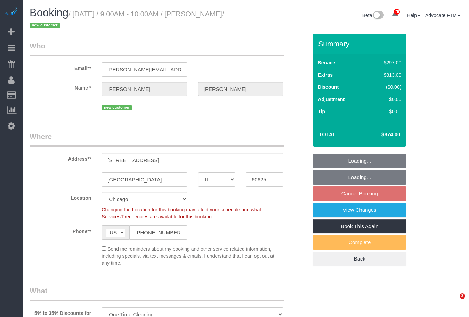
select select "514"
select select "spot1"
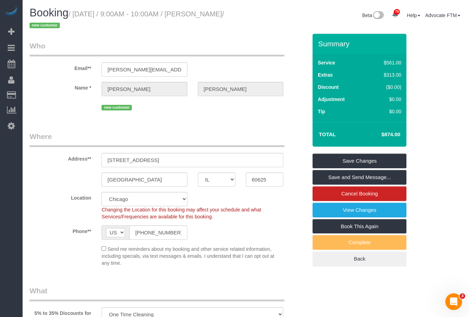
drag, startPoint x: 197, startPoint y: 13, endPoint x: 58, endPoint y: 26, distance: 139.4
click at [58, 26] on small "/ August 27, 2025 / 9:00AM - 10:00AM / Jake Kaminsky / new customer" at bounding box center [127, 19] width 194 height 19
copy small "Jake Kaminsky"
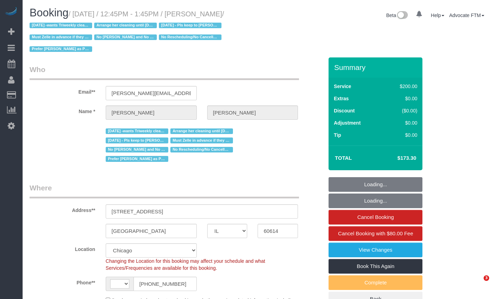
select select "IL"
select select "string:fspay-f2924d44-3a51-45b4-b9bf-3c44e59f2b2e"
select select "number:1"
select select "number:58"
select select "number:139"
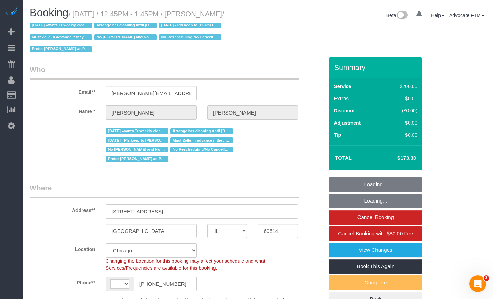
select select "number:104"
select select "string:[GEOGRAPHIC_DATA]"
select select "object:1312"
select select "512"
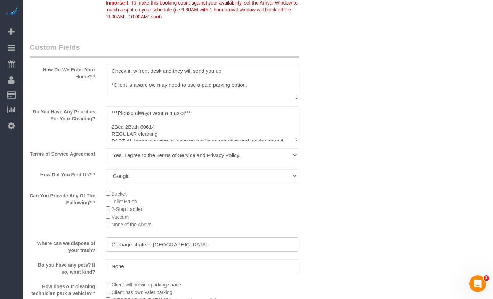
scroll to position [939, 0]
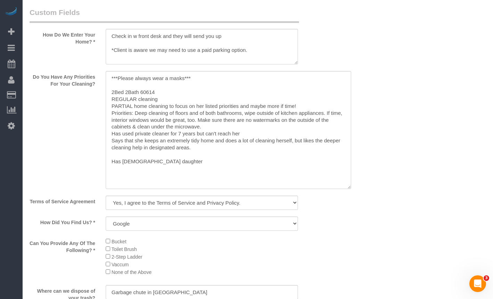
drag, startPoint x: 296, startPoint y: 102, endPoint x: 349, endPoint y: 185, distance: 98.2
click at [349, 185] on textarea at bounding box center [229, 130] width 246 height 118
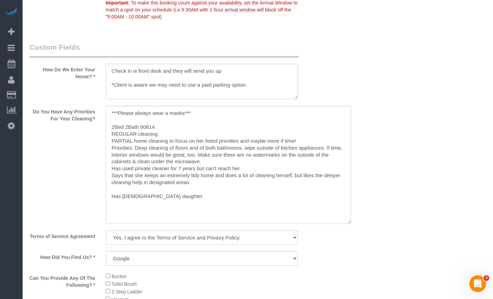
scroll to position [974, 0]
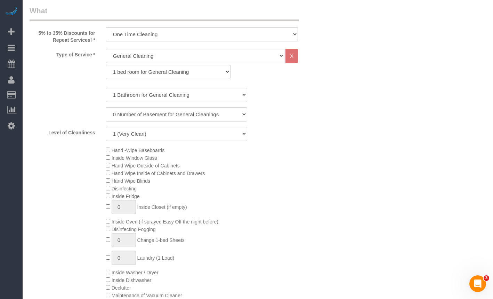
scroll to position [0, 0]
